Goal: Navigation & Orientation: Understand site structure

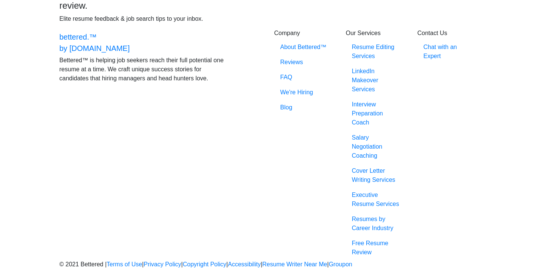
scroll to position [1145, 0]
click at [109, 261] on link "Terms of Use" at bounding box center [124, 264] width 35 height 6
click at [144, 261] on link "Privacy Policy" at bounding box center [163, 264] width 38 height 6
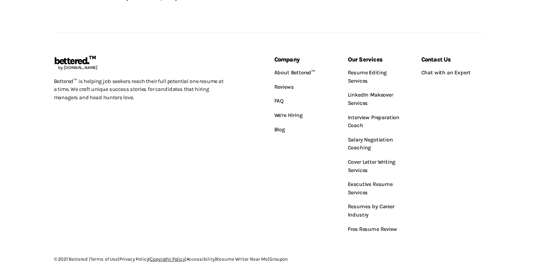
click at [165, 256] on link "Copyright Policy" at bounding box center [167, 259] width 35 height 6
